Goal: Information Seeking & Learning: Learn about a topic

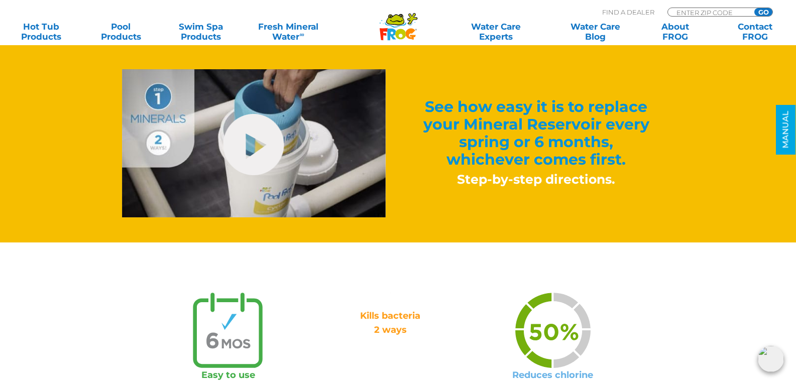
scroll to position [553, 0]
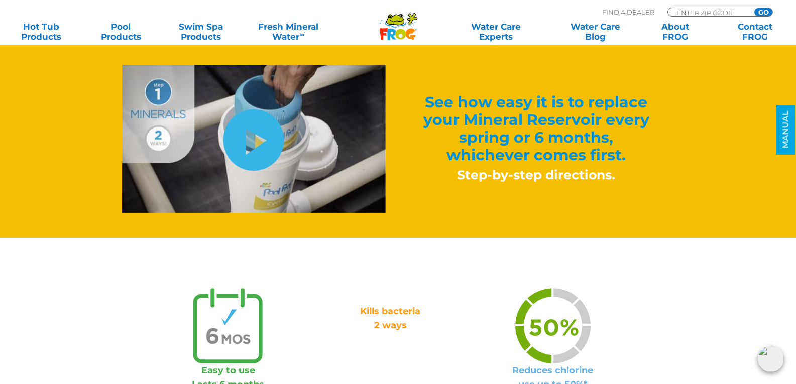
click at [243, 163] on link "hide-me" at bounding box center [254, 140] width 61 height 61
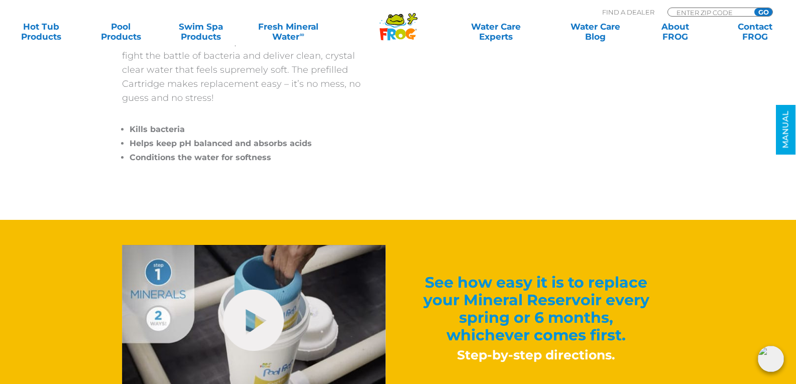
scroll to position [352, 0]
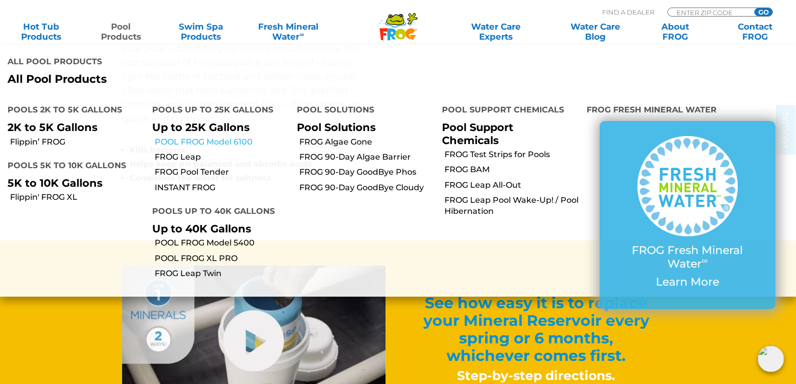
click at [203, 142] on link "POOL FROG Model 6100" at bounding box center [222, 142] width 135 height 11
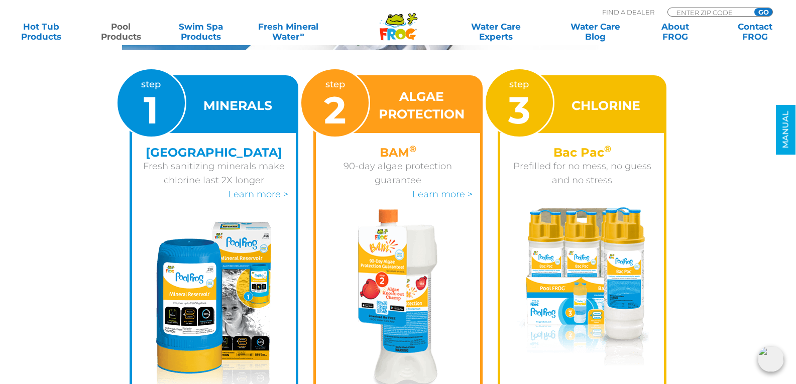
scroll to position [1457, 0]
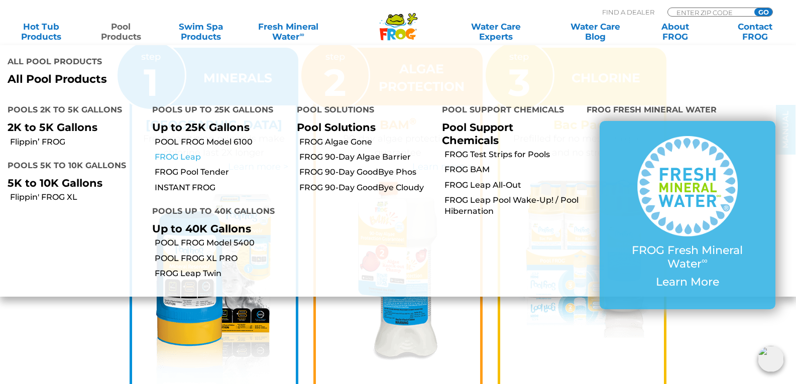
click at [179, 159] on link "FROG Leap" at bounding box center [222, 157] width 135 height 11
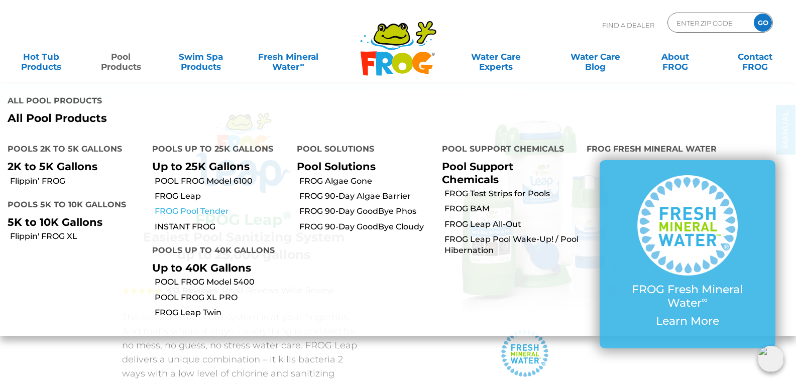
click at [204, 215] on link "FROG Pool Tender" at bounding box center [222, 211] width 135 height 11
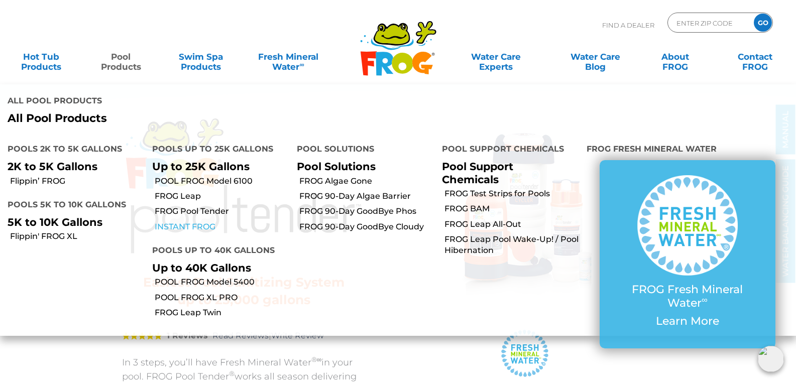
click at [196, 228] on link "INSTANT FROG" at bounding box center [222, 227] width 135 height 11
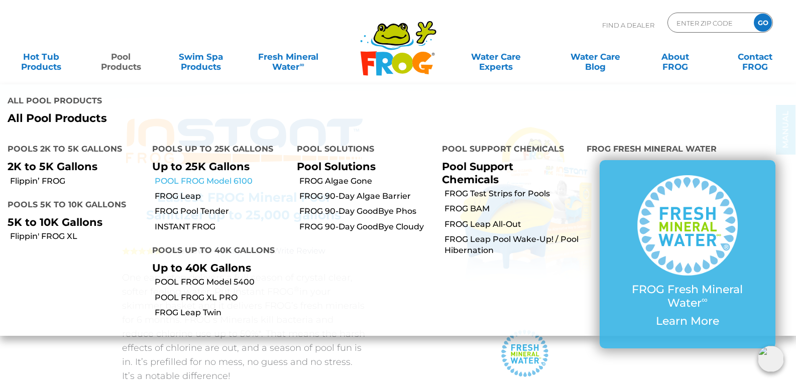
click at [207, 183] on link "POOL FROG Model 6100" at bounding box center [222, 181] width 135 height 11
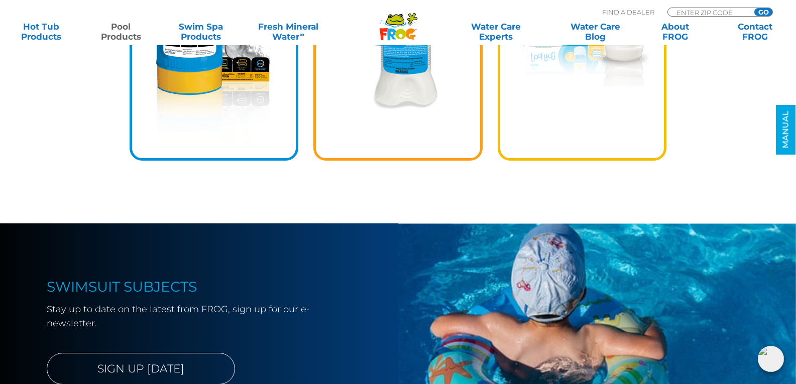
drag, startPoint x: 249, startPoint y: 218, endPoint x: 608, endPoint y: 133, distance: 369.3
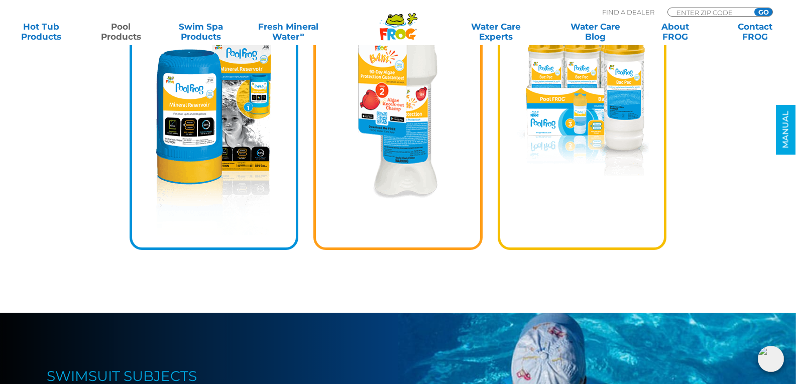
scroll to position [1407, 0]
